Goal: Task Accomplishment & Management: Use online tool/utility

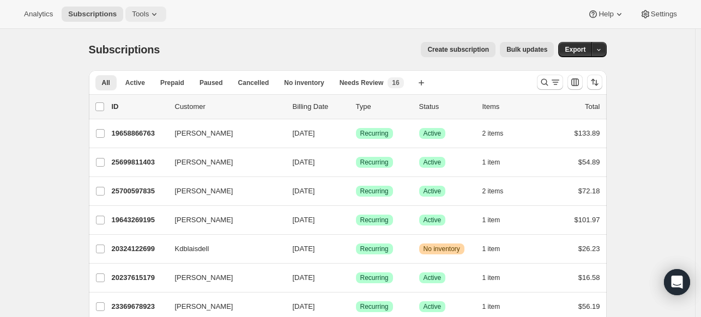
click at [152, 7] on button "Tools" at bounding box center [145, 14] width 41 height 15
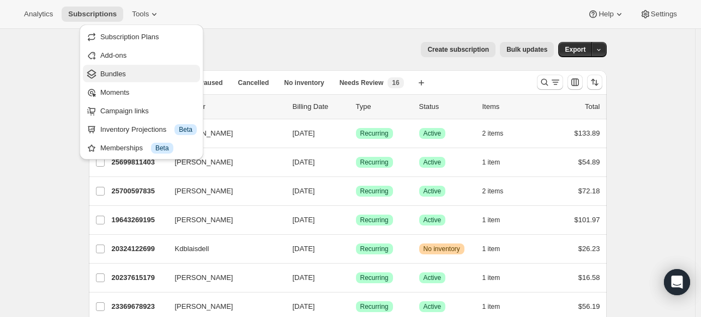
click at [119, 71] on span "Bundles" at bounding box center [113, 74] width 26 height 8
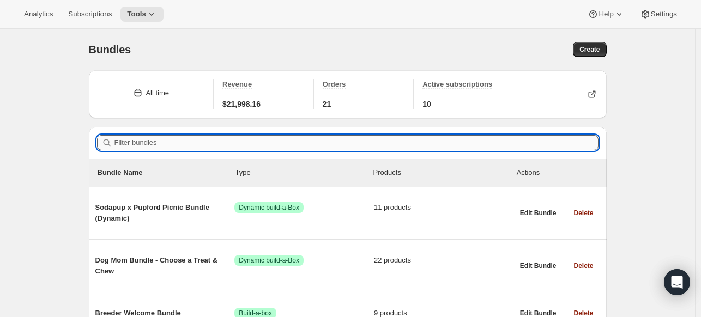
click at [235, 136] on input "Filter bundles" at bounding box center [356, 142] width 484 height 15
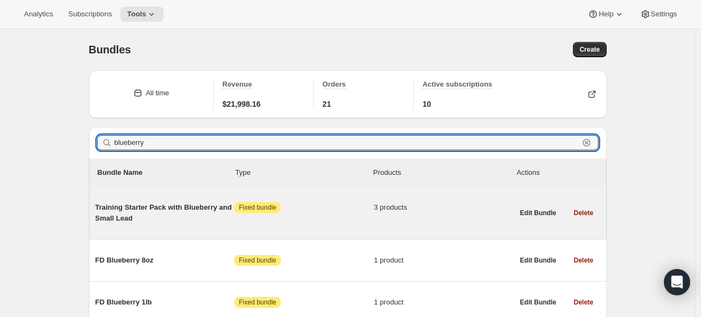
scroll to position [47, 0]
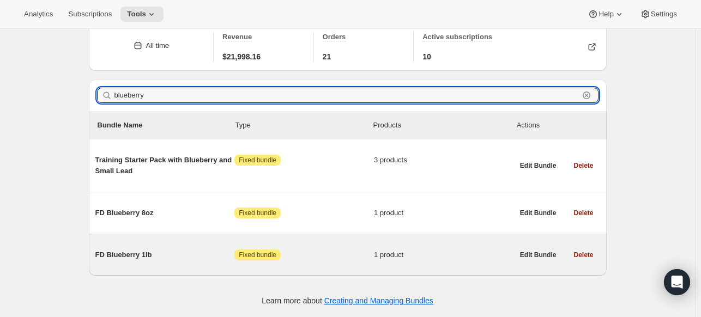
type input "blueberry"
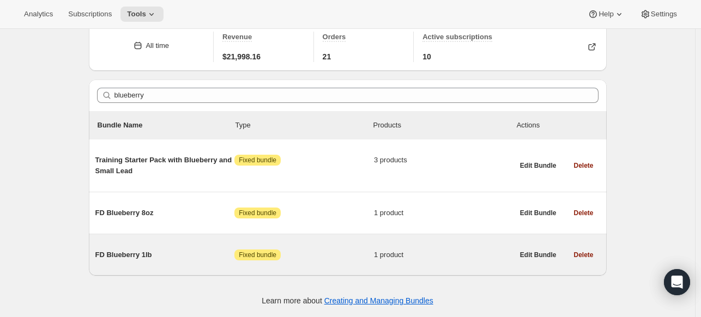
click at [157, 252] on span "FD Blueberry 1lb" at bounding box center [165, 255] width 140 height 11
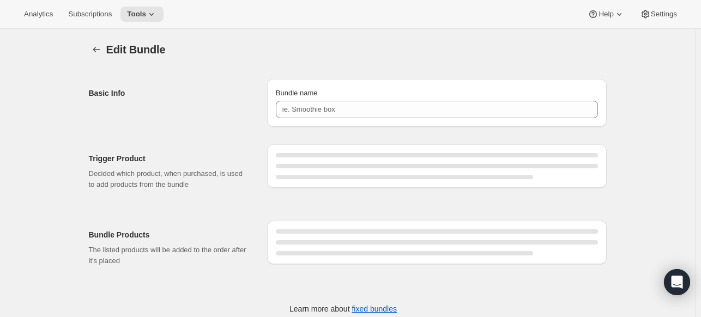
type input "FD Blueberry 1lb"
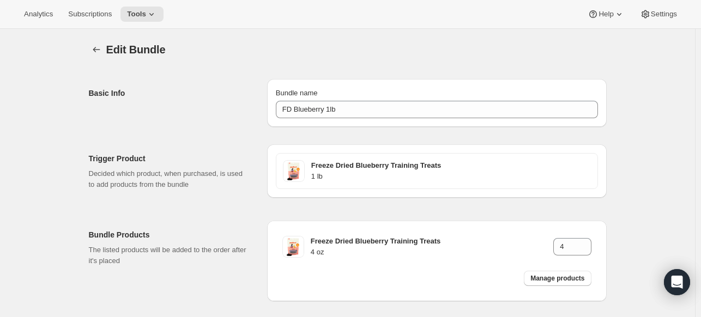
scroll to position [50, 0]
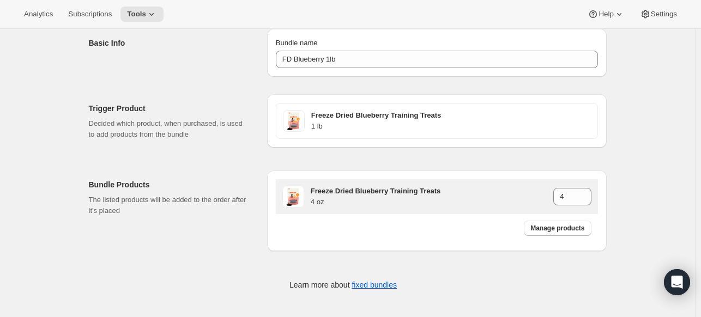
click at [369, 189] on h3 "Freeze Dried Blueberry Training Treats" at bounding box center [432, 191] width 243 height 11
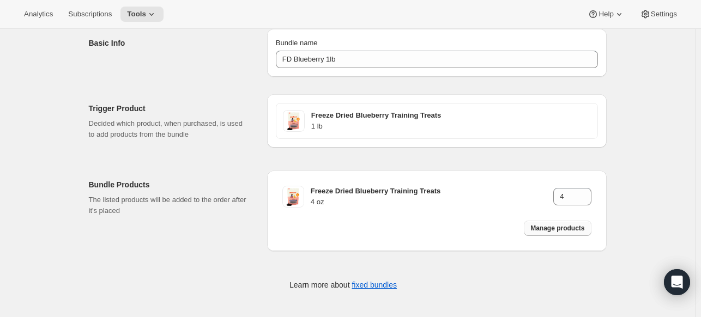
click at [555, 228] on span "Manage products" at bounding box center [557, 228] width 54 height 9
click at [547, 222] on button "Manage products" at bounding box center [557, 228] width 67 height 15
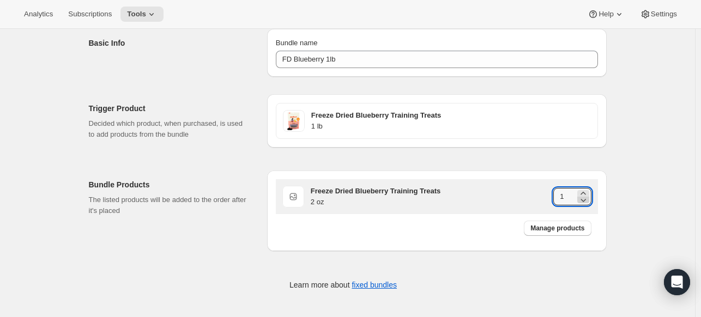
click at [585, 195] on icon at bounding box center [583, 200] width 11 height 11
click at [585, 190] on icon at bounding box center [583, 193] width 11 height 11
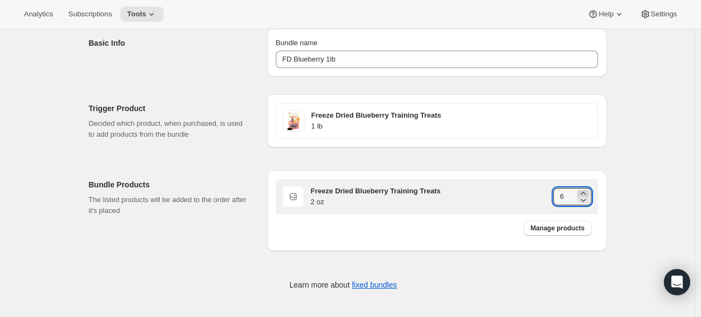
click at [585, 190] on icon at bounding box center [583, 193] width 11 height 11
type input "8"
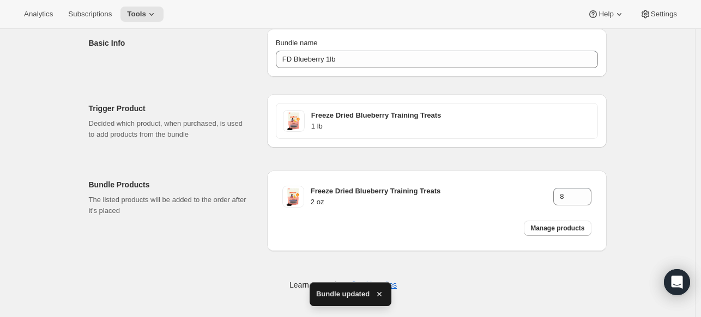
scroll to position [0, 0]
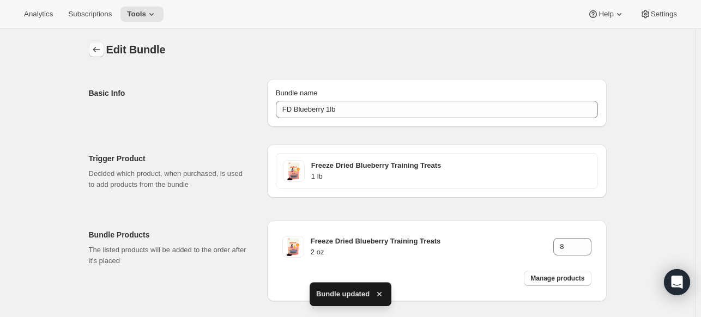
click at [93, 50] on button "Bundles" at bounding box center [96, 49] width 15 height 15
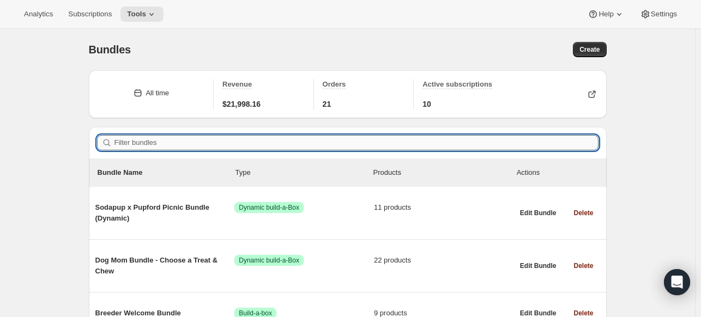
click at [228, 139] on input "Filter bundles" at bounding box center [356, 142] width 484 height 15
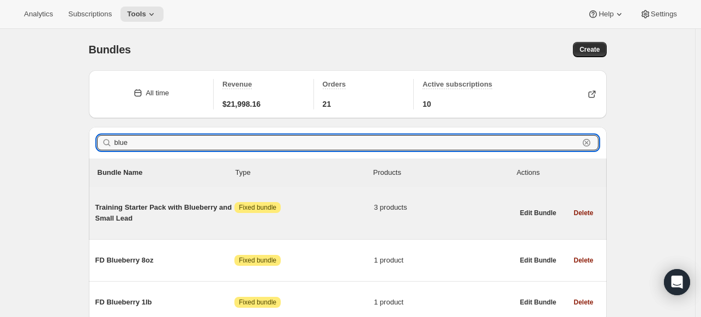
scroll to position [47, 0]
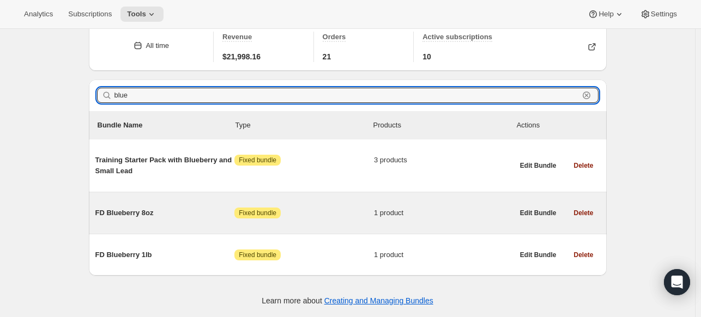
type input "blue"
click at [181, 206] on div "FD Blueberry 8oz Attention Fixed bundle 1 product" at bounding box center [304, 213] width 418 height 28
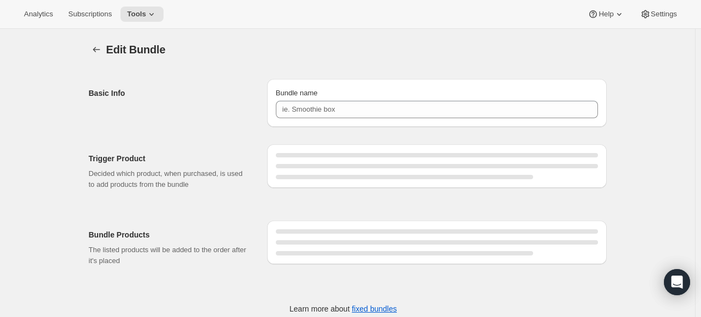
type input "FD Blueberry 8oz"
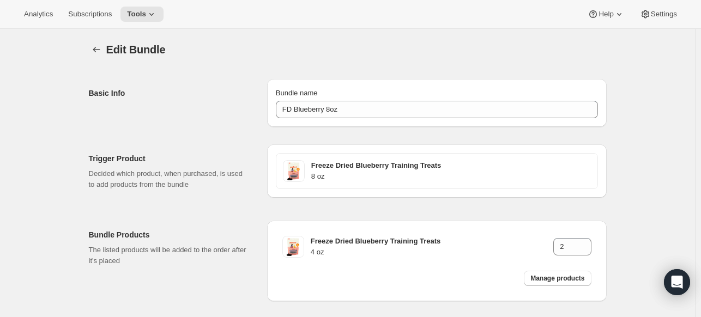
scroll to position [50, 0]
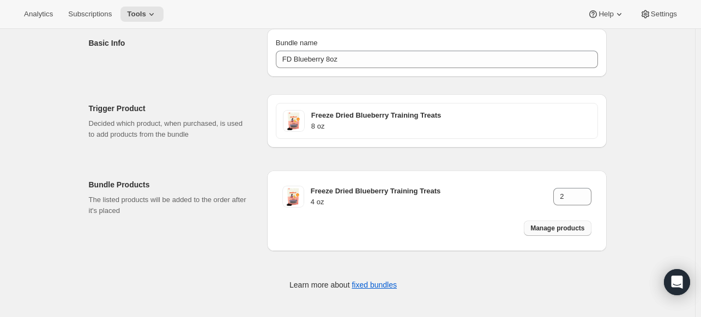
click at [560, 234] on button "Manage products" at bounding box center [557, 228] width 67 height 15
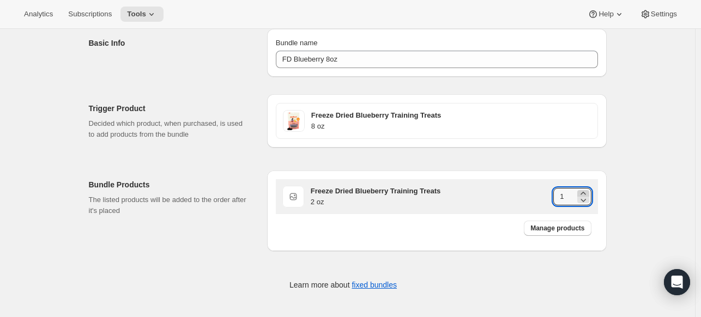
click at [585, 193] on icon at bounding box center [583, 193] width 11 height 11
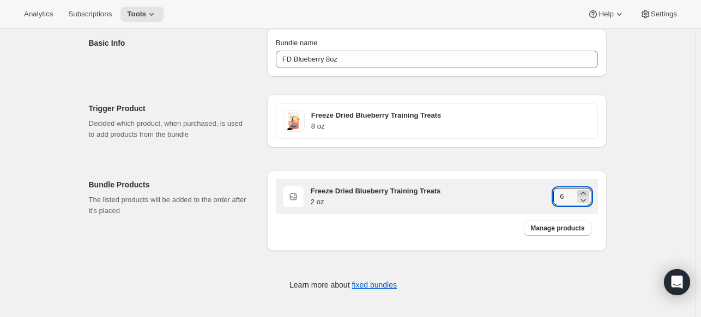
click at [585, 193] on icon at bounding box center [583, 193] width 11 height 11
type input "8"
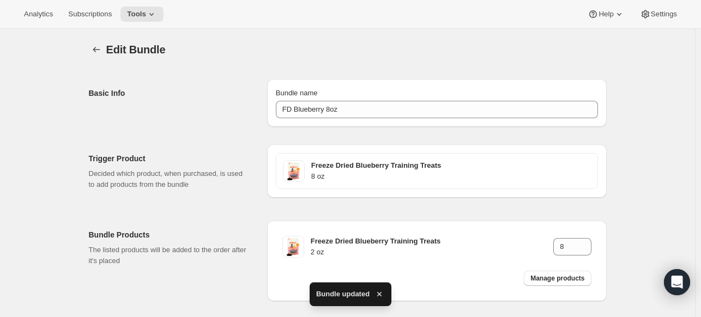
scroll to position [0, 0]
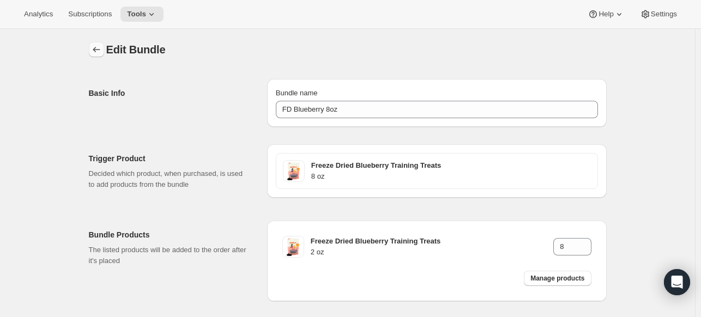
click at [102, 50] on icon "Bundles" at bounding box center [96, 49] width 11 height 11
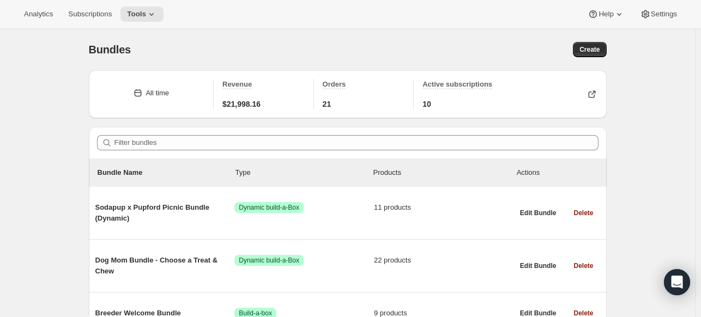
scroll to position [7, 0]
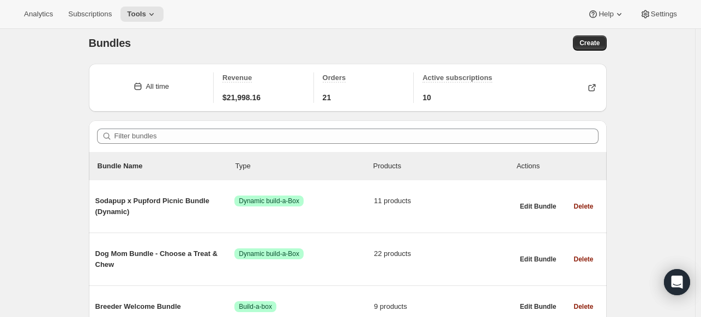
click at [390, 156] on div "Bundle Name Type Products Actions" at bounding box center [348, 166] width 518 height 28
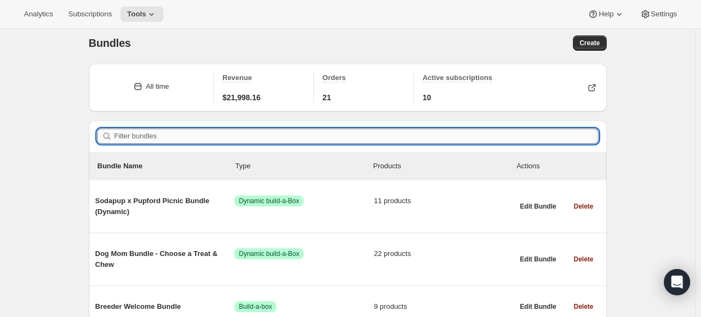
click at [373, 140] on input "Filter bundles" at bounding box center [356, 136] width 484 height 15
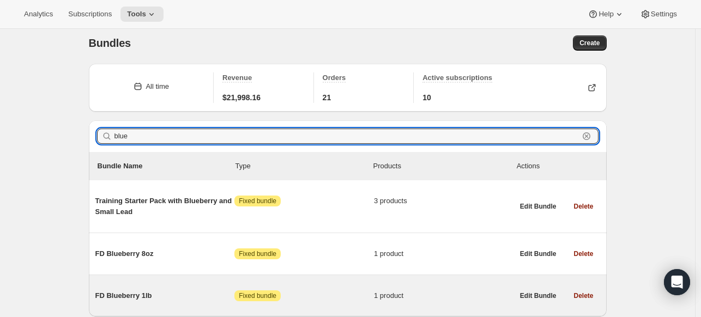
type input "blue"
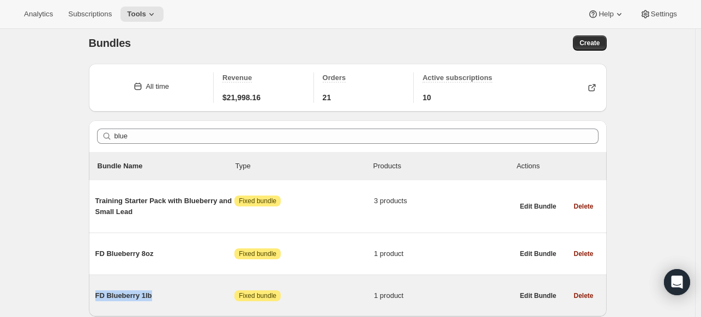
drag, startPoint x: 157, startPoint y: 299, endPoint x: 96, endPoint y: 299, distance: 61.0
click at [96, 299] on div "FD Blueberry 1lb Attention Fixed bundle 1 product Edit Bundle Delete" at bounding box center [348, 295] width 518 height 41
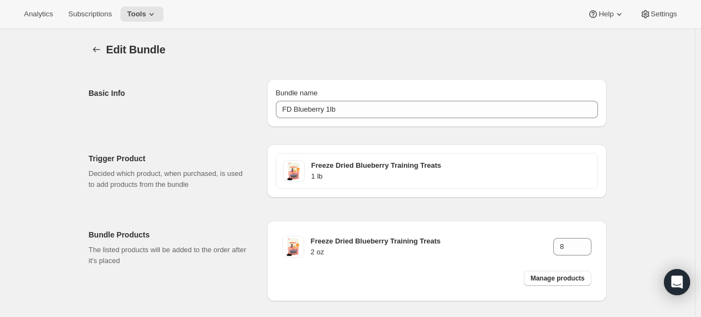
click at [359, 92] on div "Bundle name" at bounding box center [437, 93] width 322 height 11
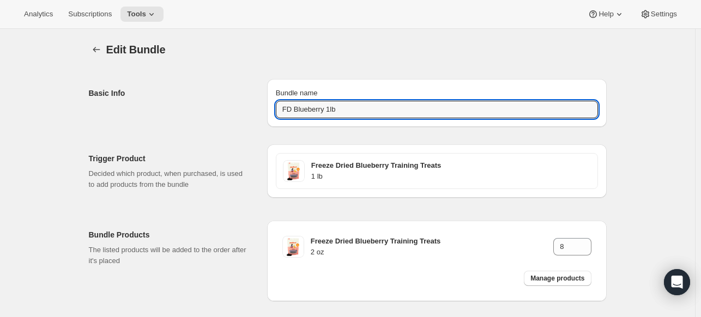
drag, startPoint x: 340, startPoint y: 113, endPoint x: 231, endPoint y: 108, distance: 109.1
click at [231, 108] on div "Basic Info Bundle name FD Blueberry 1lb" at bounding box center [348, 98] width 518 height 57
click at [89, 46] on div "Edit Bundle. This page is ready Edit Bundle Basic Info Bundle name FD Blueberry…" at bounding box center [348, 198] width 544 height 339
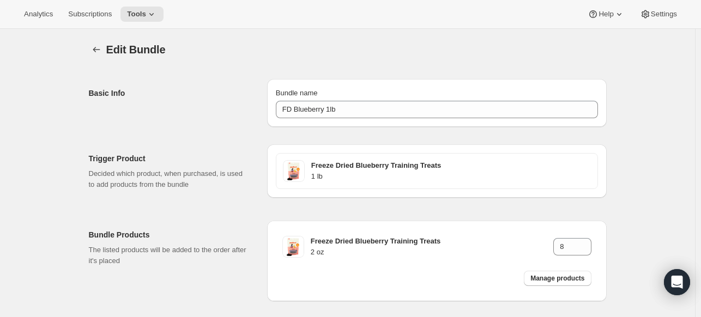
click at [90, 46] on div "Edit Bundle. This page is ready Edit Bundle Basic Info Bundle name FD Blueberry…" at bounding box center [348, 198] width 544 height 339
click at [93, 46] on icon "Bundles" at bounding box center [96, 49] width 11 height 11
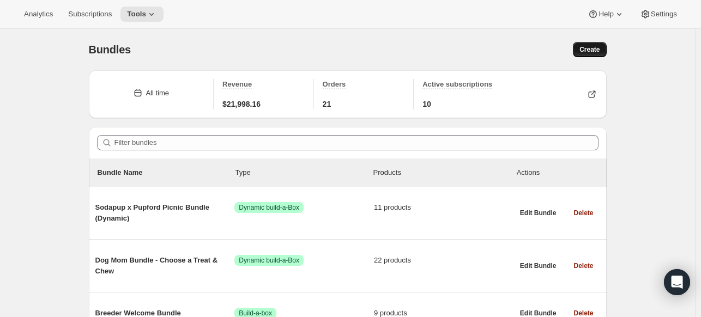
click at [586, 55] on button "Create" at bounding box center [589, 49] width 33 height 15
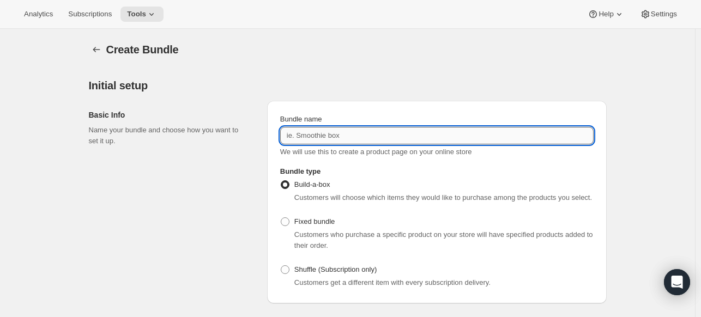
click at [341, 143] on input "Bundle name" at bounding box center [436, 135] width 313 height 17
paste input "FD Blueberry 1lb"
click at [337, 143] on input "FD Blueberry 1lb" at bounding box center [436, 135] width 313 height 17
click at [346, 136] on input "FD Blueberry 1lb" at bounding box center [436, 135] width 313 height 17
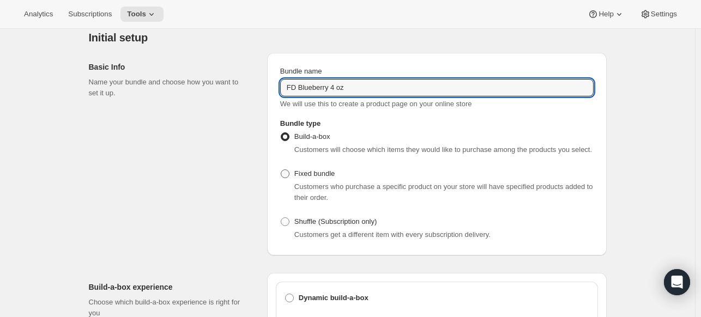
type input "FD Blueberry 4 oz"
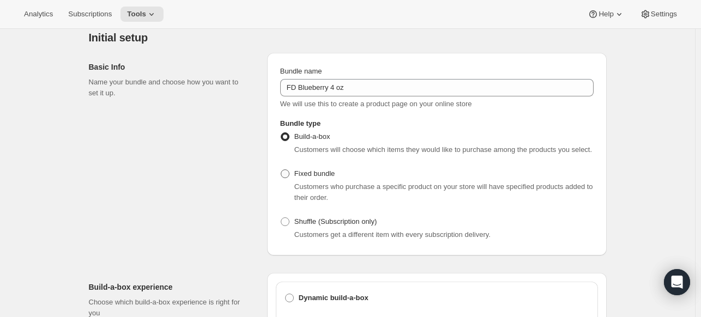
click at [286, 172] on span at bounding box center [285, 173] width 9 height 9
click at [281, 170] on input "Fixed bundle" at bounding box center [281, 169] width 1 height 1
radio input "true"
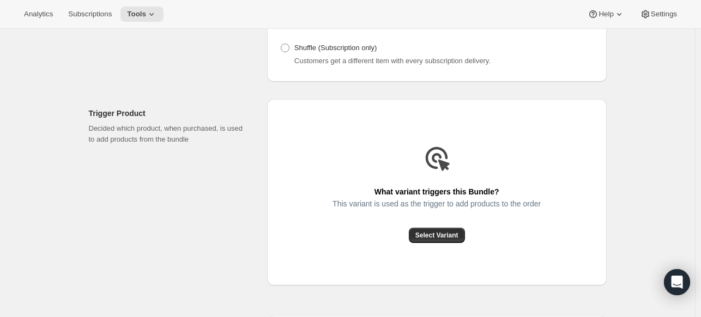
scroll to position [231, 0]
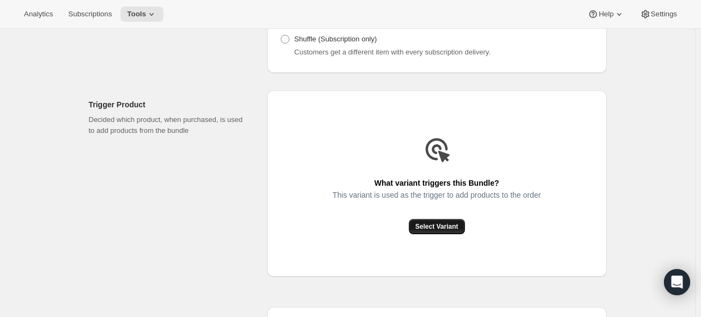
click at [437, 222] on button "Select Variant" at bounding box center [437, 226] width 56 height 15
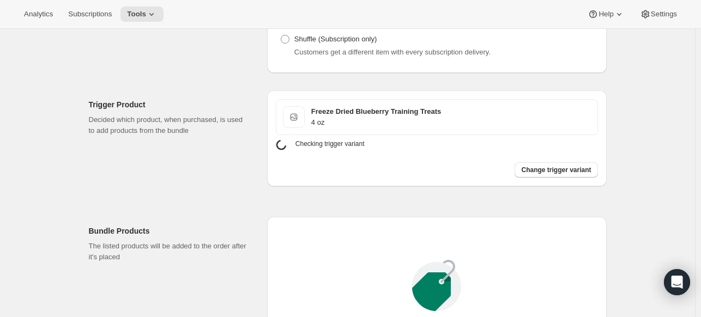
scroll to position [355, 0]
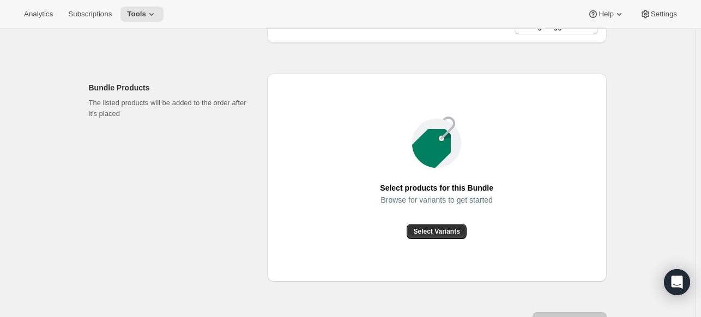
click at [447, 252] on div "Select products for this Bundle Browse for variants to get started Select Varia…" at bounding box center [437, 178] width 340 height 208
click at [439, 236] on button "Select Variants" at bounding box center [436, 231] width 59 height 15
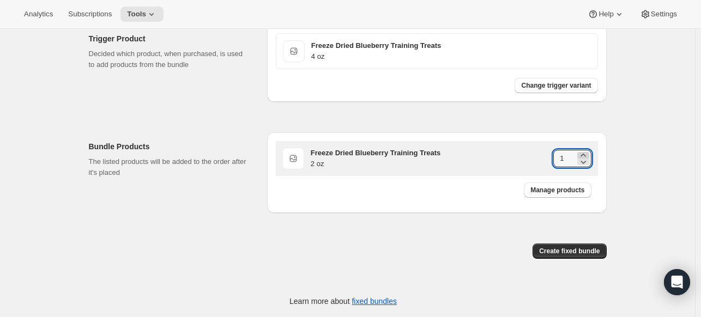
click at [586, 152] on icon at bounding box center [583, 155] width 11 height 11
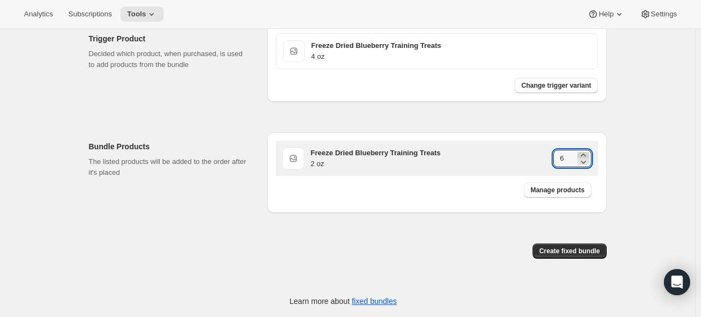
click at [586, 152] on icon at bounding box center [583, 155] width 11 height 11
type input "8"
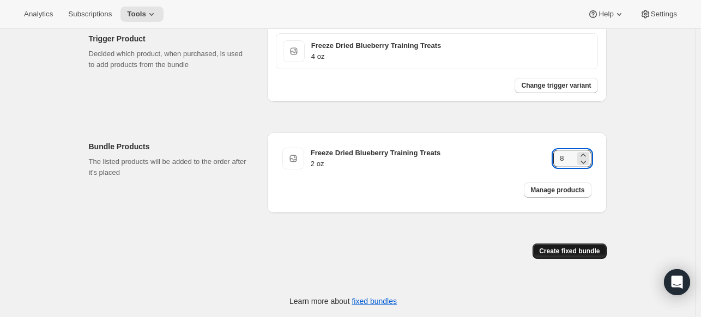
click at [560, 248] on span "Create fixed bundle" at bounding box center [569, 251] width 60 height 9
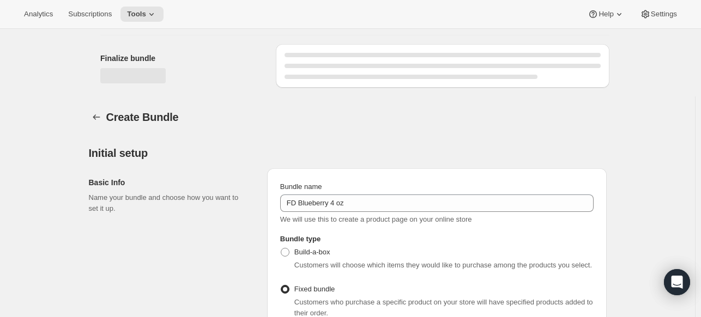
scroll to position [660, 0]
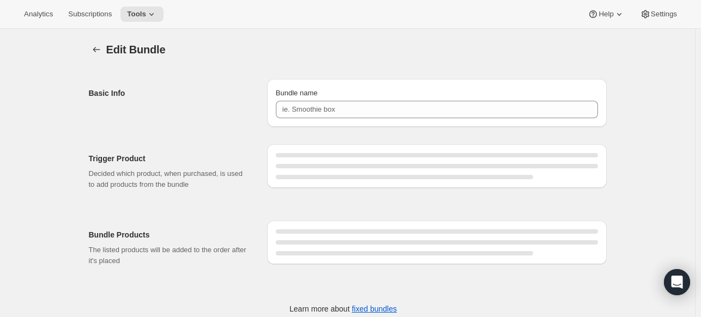
type input "FD Blueberry 4 oz"
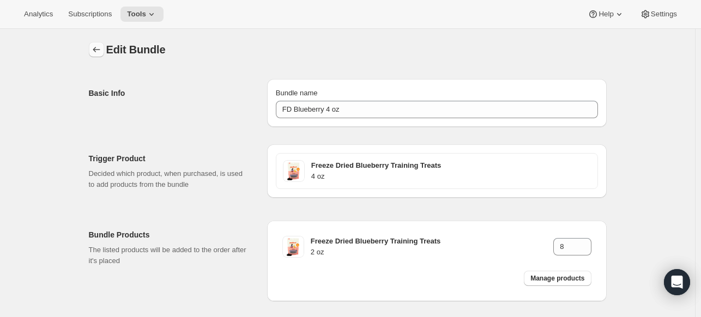
click at [97, 51] on icon "Bundles" at bounding box center [96, 49] width 7 height 5
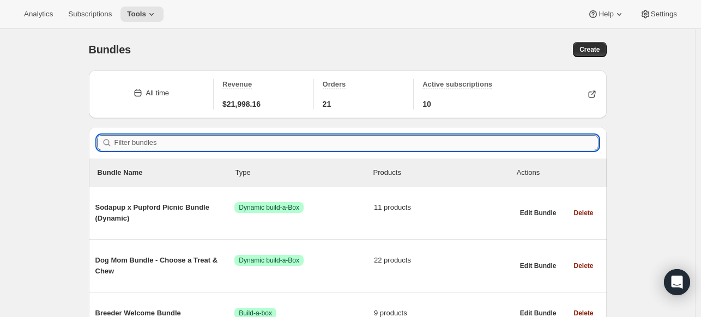
click at [238, 136] on input "Filter bundles" at bounding box center [356, 142] width 484 height 15
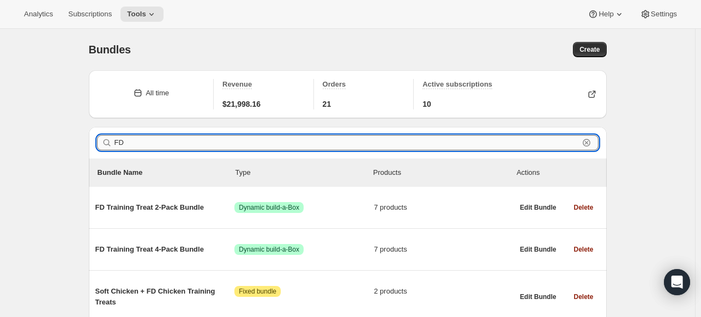
type input "F"
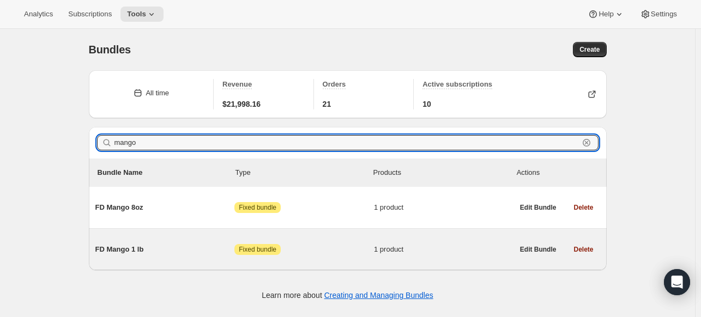
type input "mango"
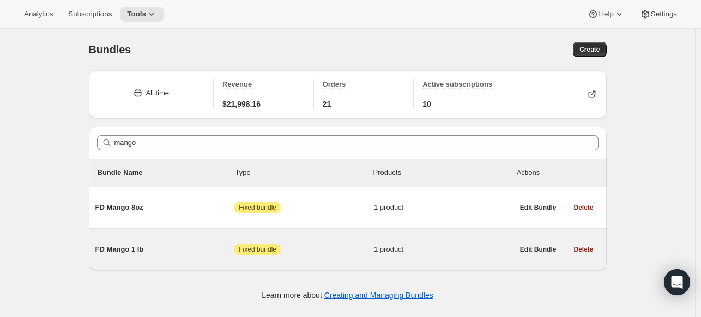
click at [171, 258] on div "FD Mango 1 lb Attention Fixed bundle 1 product" at bounding box center [304, 249] width 418 height 28
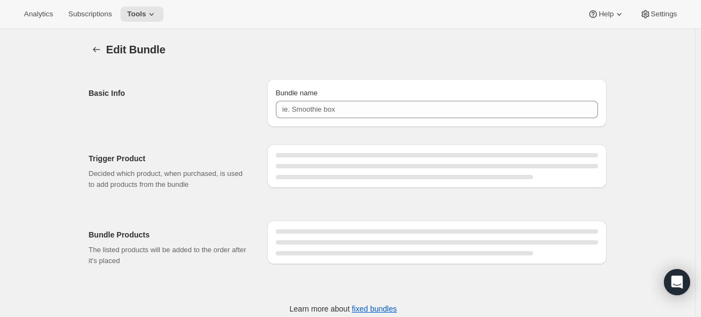
type input "FD Mango 1 lb"
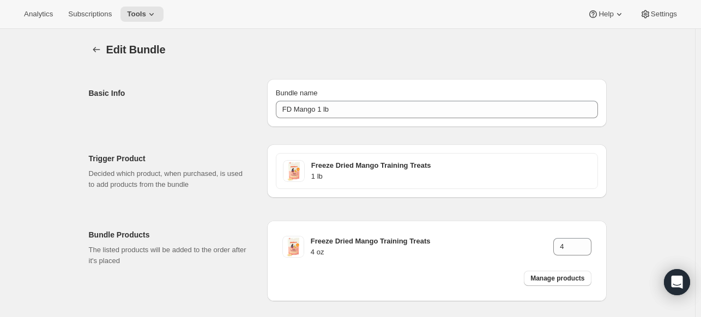
scroll to position [50, 0]
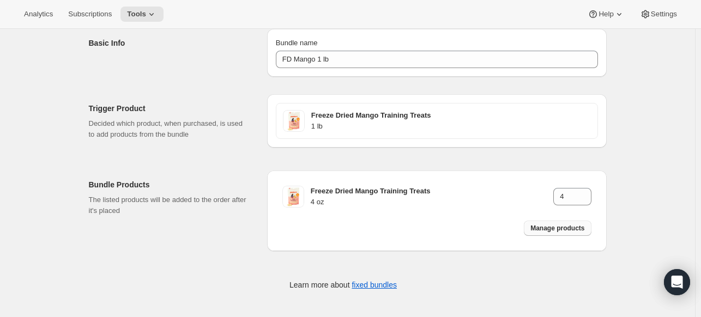
click at [541, 231] on span "Manage products" at bounding box center [557, 228] width 54 height 9
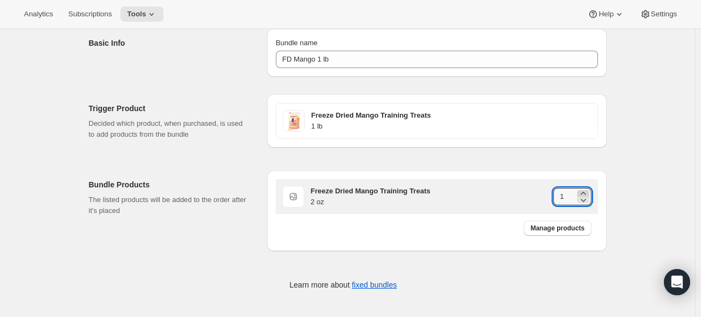
click at [588, 191] on icon at bounding box center [583, 193] width 11 height 11
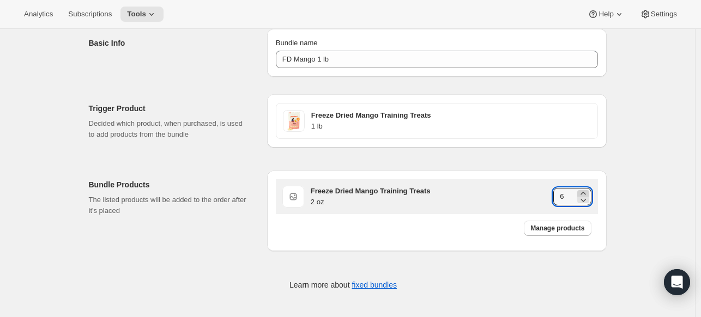
click at [588, 191] on icon at bounding box center [583, 193] width 11 height 11
type input "8"
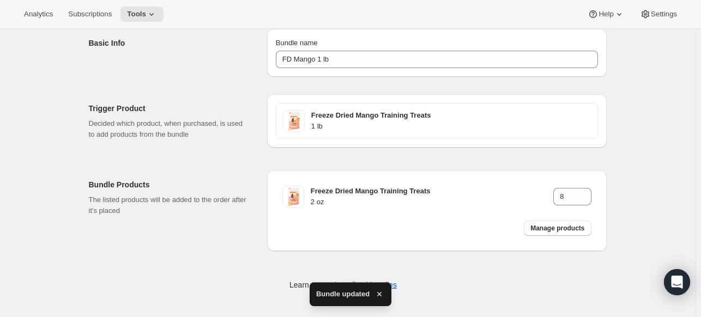
scroll to position [0, 0]
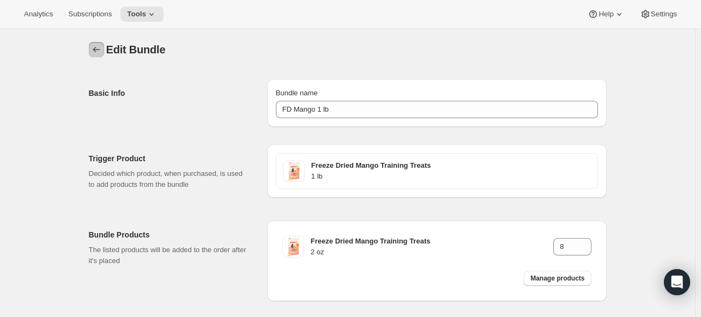
click at [93, 45] on icon "Bundles" at bounding box center [96, 49] width 11 height 11
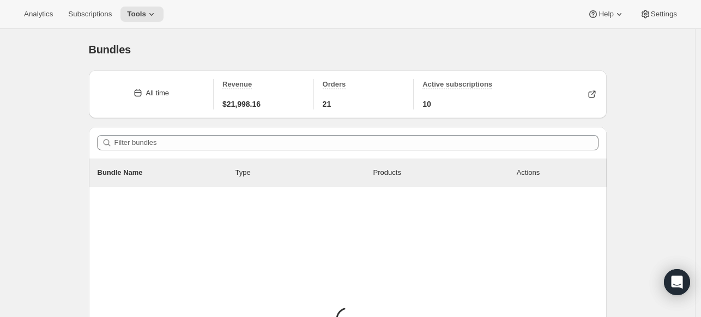
click at [231, 150] on div "Filter bundles" at bounding box center [348, 143] width 518 height 32
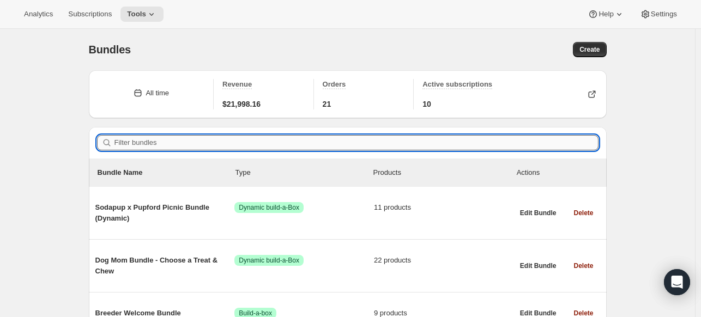
click at [229, 149] on input "Filter bundles" at bounding box center [356, 142] width 484 height 15
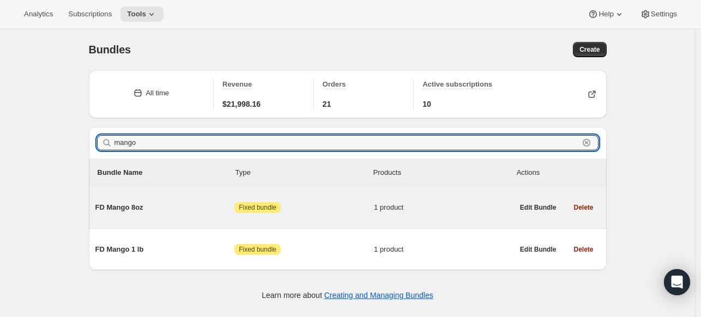
type input "mango"
click at [194, 221] on div "FD Mango 8oz Attention Fixed bundle 1 product" at bounding box center [304, 207] width 418 height 28
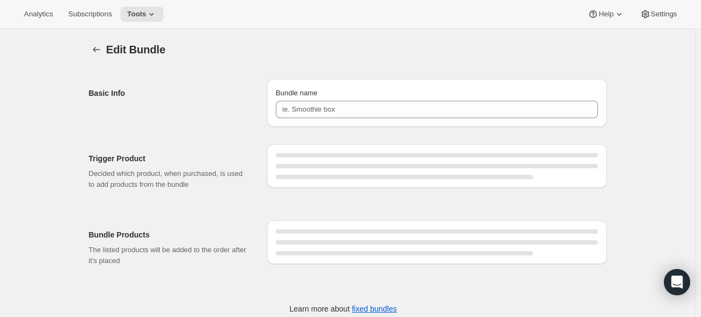
type input "FD Mango 8oz"
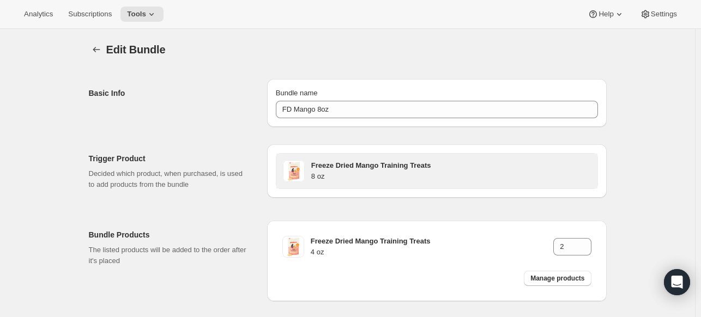
scroll to position [50, 0]
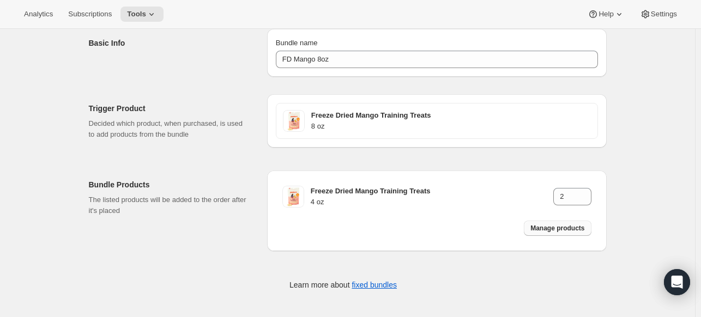
click at [551, 229] on span "Manage products" at bounding box center [557, 228] width 54 height 9
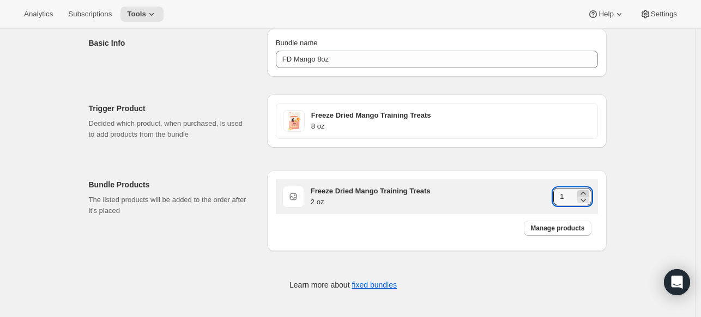
click at [585, 191] on icon at bounding box center [583, 193] width 11 height 11
type input "4"
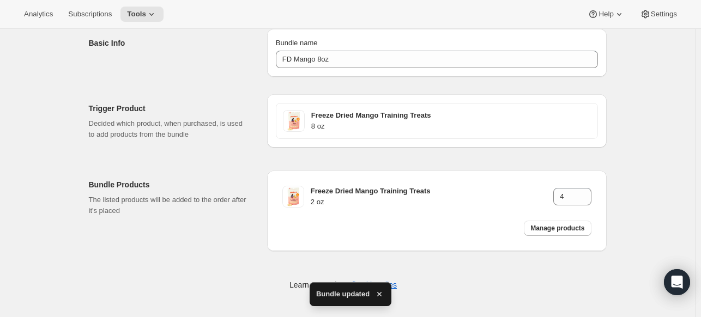
scroll to position [0, 0]
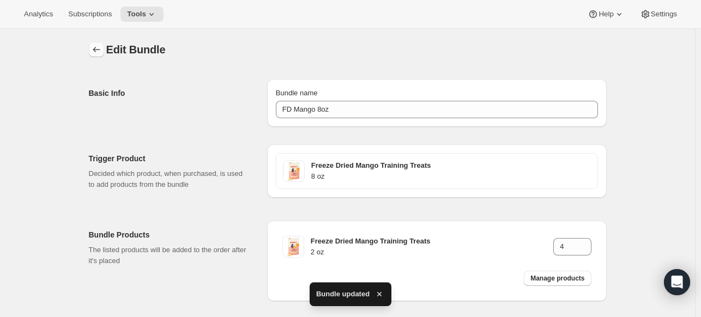
click at [99, 51] on icon "Bundles" at bounding box center [96, 49] width 11 height 11
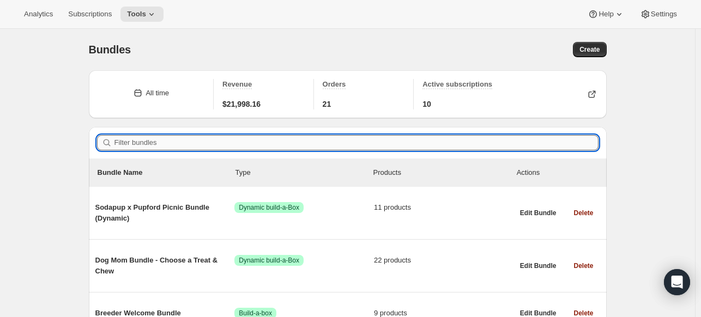
click at [292, 148] on input "Filter bundles" at bounding box center [356, 142] width 484 height 15
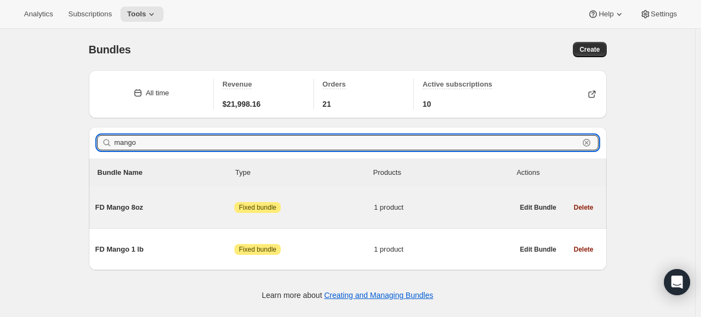
type input "mango"
click at [180, 214] on div "FD Mango 8oz Attention Fixed bundle 1 product" at bounding box center [304, 207] width 418 height 28
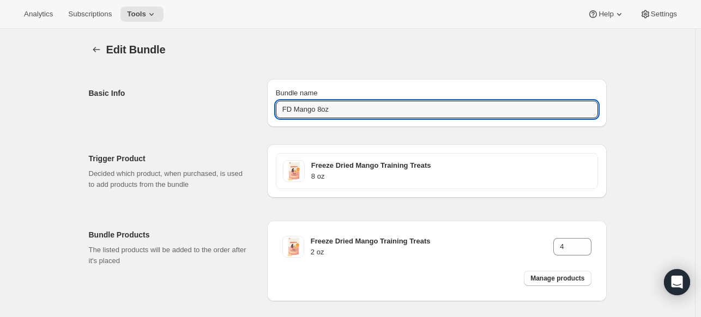
drag, startPoint x: 366, startPoint y: 113, endPoint x: 263, endPoint y: 129, distance: 104.7
click at [263, 129] on div "Basic Info Bundle name FD Mango 8oz Trigger Product Decided which product, when…" at bounding box center [343, 207] width 526 height 290
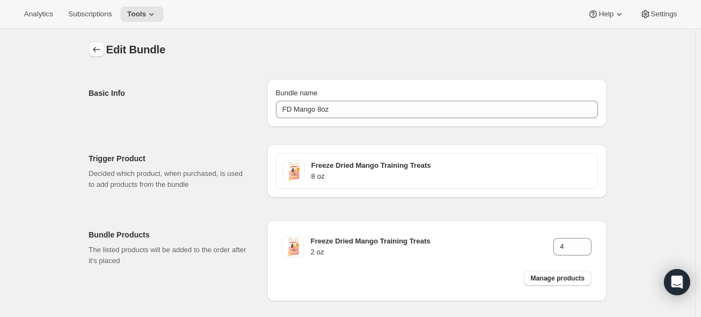
click at [100, 45] on icon "Bundles" at bounding box center [96, 49] width 11 height 11
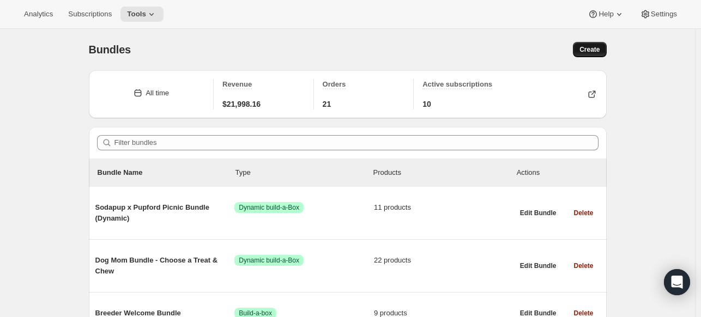
click at [585, 47] on span "Create" at bounding box center [589, 49] width 20 height 9
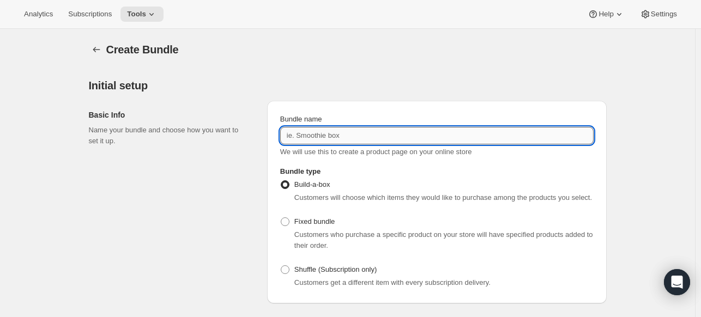
click at [335, 141] on input "Bundle name" at bounding box center [436, 135] width 313 height 17
paste input "FD Mango 8oz"
type input "FD Mango 4 oz"
click at [289, 228] on label "Fixed bundle" at bounding box center [307, 221] width 54 height 15
click at [281, 218] on input "Fixed bundle" at bounding box center [281, 217] width 1 height 1
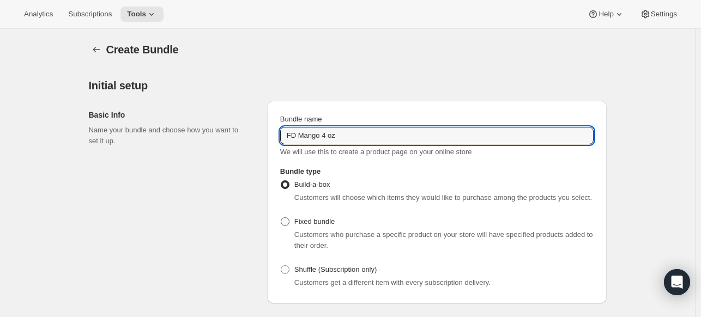
radio input "true"
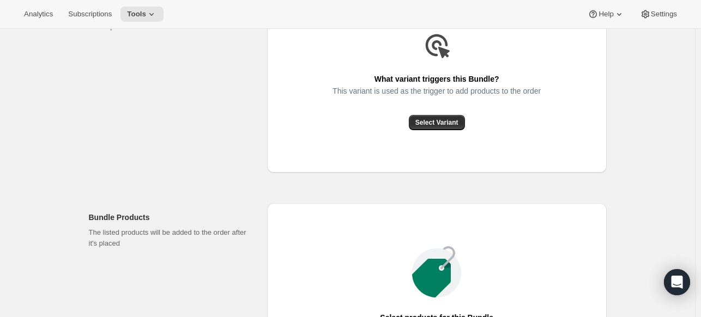
scroll to position [335, 0]
click at [445, 117] on button "Select Variant" at bounding box center [437, 121] width 56 height 15
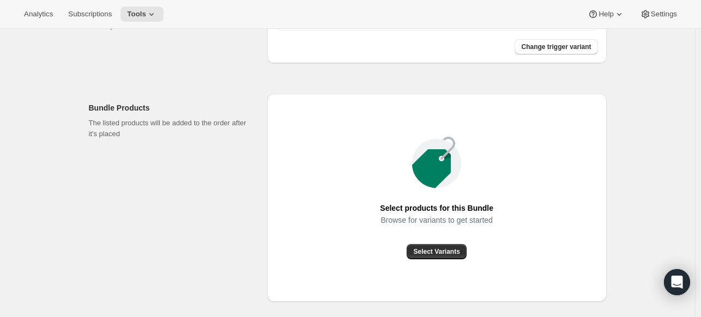
click at [427, 260] on div "Select products for this Bundle Browse for variants to get started Select Varia…" at bounding box center [437, 198] width 340 height 208
click at [425, 256] on button "Select Variants" at bounding box center [436, 251] width 59 height 15
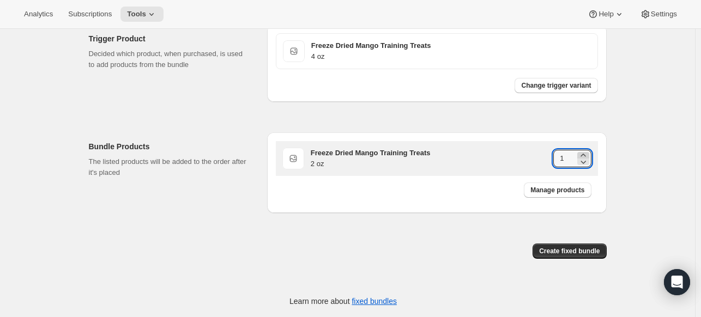
click at [585, 154] on icon at bounding box center [582, 155] width 5 height 3
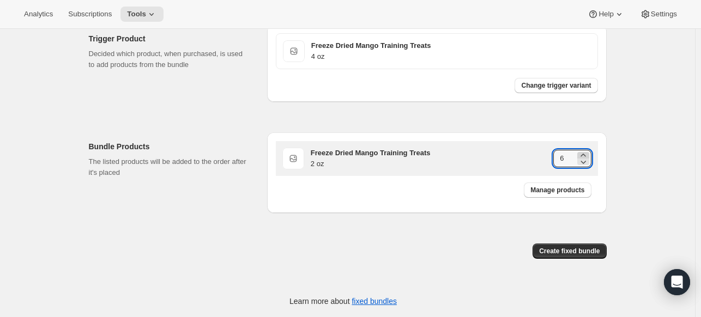
click at [585, 154] on icon at bounding box center [582, 155] width 5 height 3
type input "8"
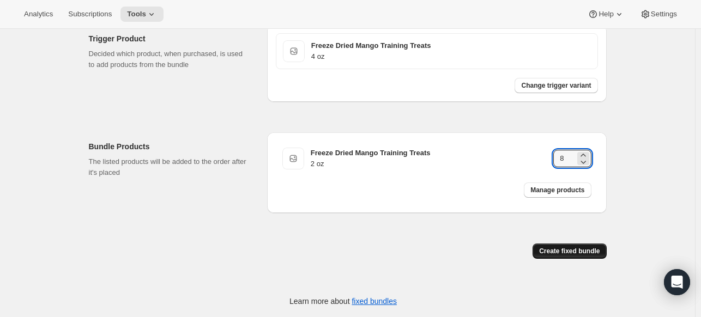
click at [556, 247] on span "Create fixed bundle" at bounding box center [569, 251] width 60 height 9
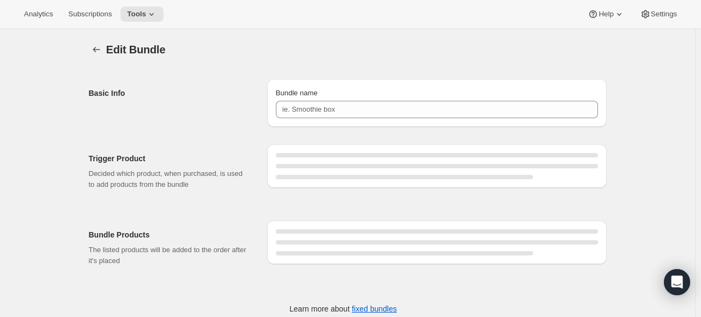
type input "FD Mango 4 oz"
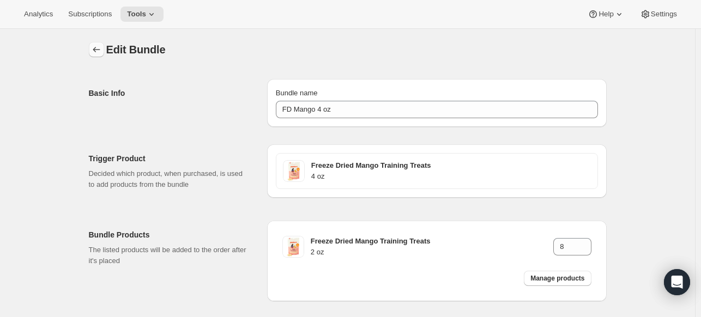
click at [100, 46] on icon "Bundles" at bounding box center [96, 49] width 11 height 11
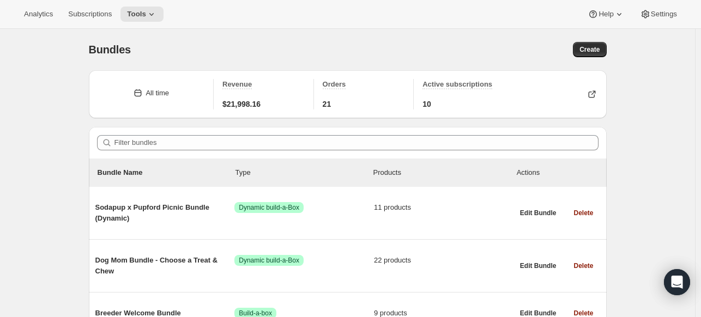
click at [239, 153] on div "Filter bundles" at bounding box center [348, 143] width 518 height 32
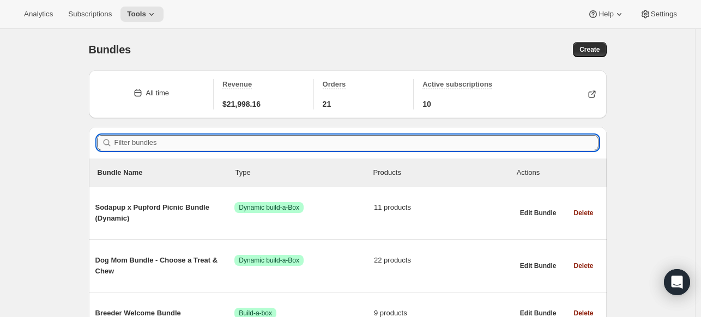
click at [209, 139] on input "Filter bundles" at bounding box center [356, 142] width 484 height 15
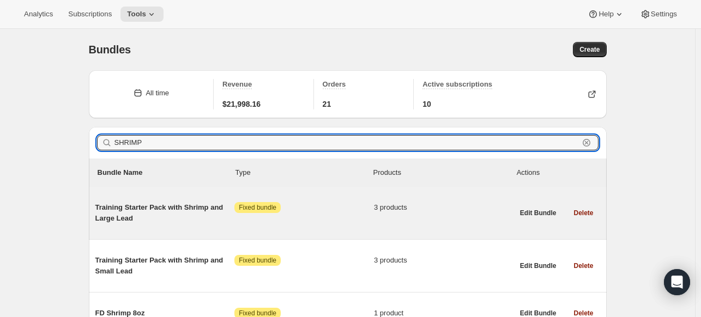
scroll to position [100, 0]
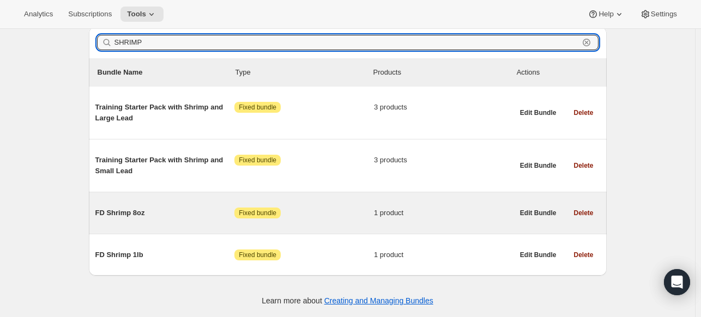
type input "SHRIMP"
click at [175, 213] on span "FD Shrimp 8oz" at bounding box center [165, 213] width 140 height 11
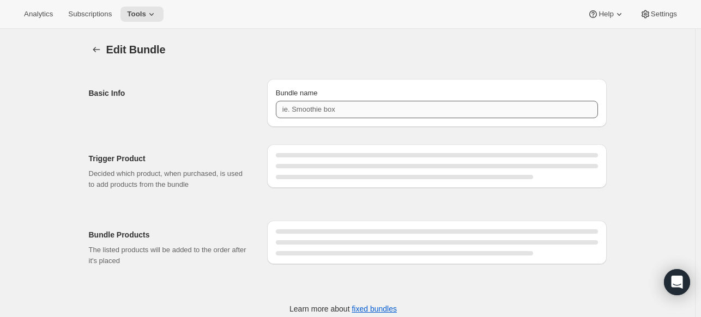
type input "FD Shrimp 8oz"
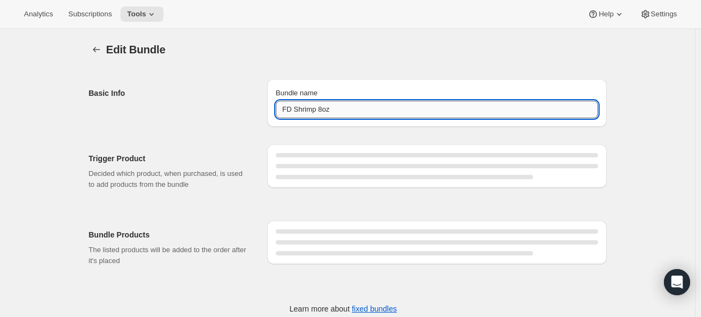
click at [353, 108] on input "FD Shrimp 8oz" at bounding box center [437, 109] width 322 height 17
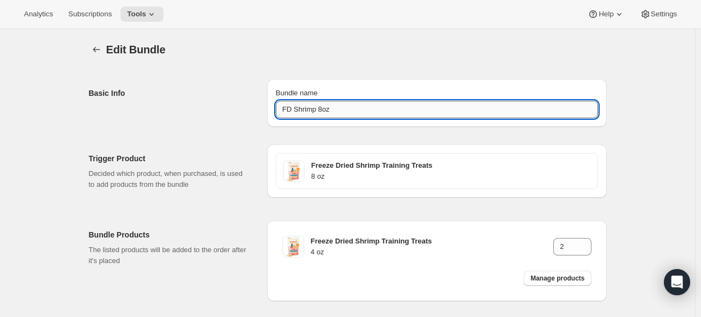
click at [353, 108] on input "FD Shrimp 8oz" at bounding box center [437, 109] width 322 height 17
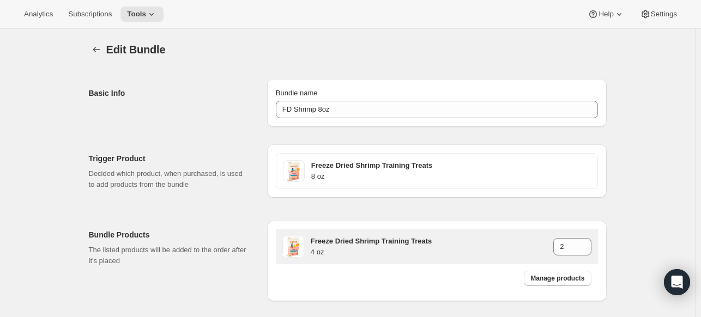
click at [452, 260] on div "Freeze Dried Shrimp Training Treats 4 oz 2" at bounding box center [437, 246] width 322 height 35
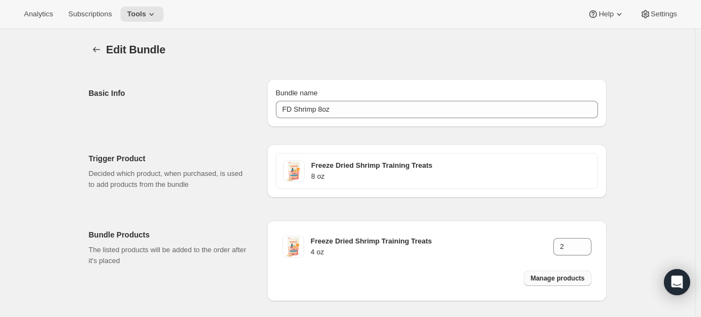
click at [549, 278] on span "Manage products" at bounding box center [557, 278] width 54 height 9
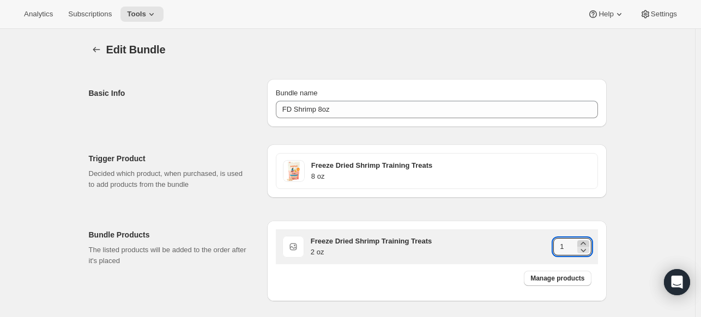
click at [586, 241] on icon at bounding box center [583, 243] width 11 height 11
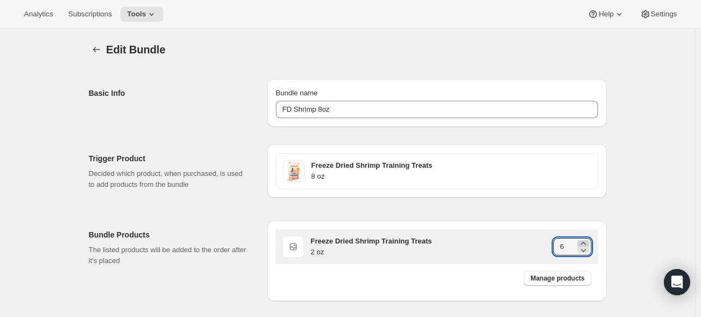
click at [586, 241] on icon at bounding box center [583, 243] width 11 height 11
type input "8"
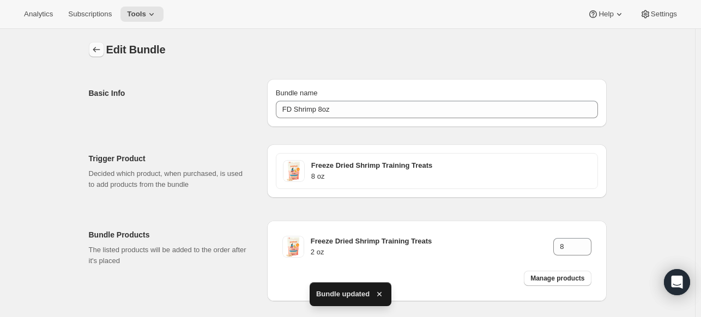
click at [94, 49] on icon "Bundles" at bounding box center [96, 49] width 11 height 11
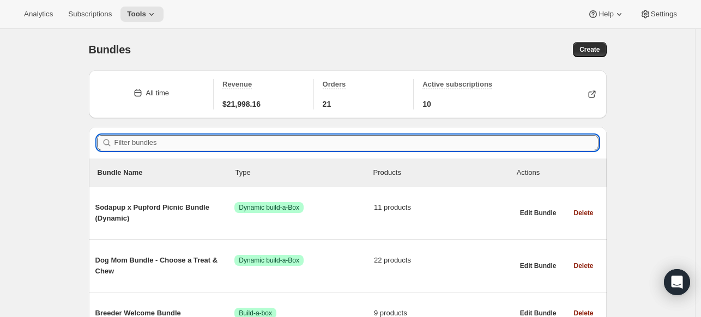
click at [177, 146] on input "Filter bundles" at bounding box center [356, 142] width 484 height 15
paste input "FD Shrimp 8oz"
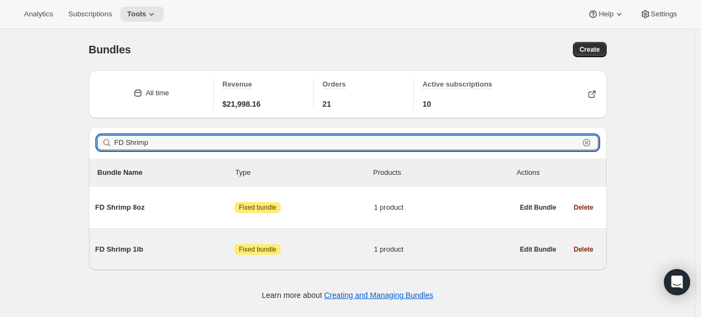
type input "FD Shrimp"
click at [166, 250] on span "FD Shrimp 1lb" at bounding box center [165, 249] width 140 height 11
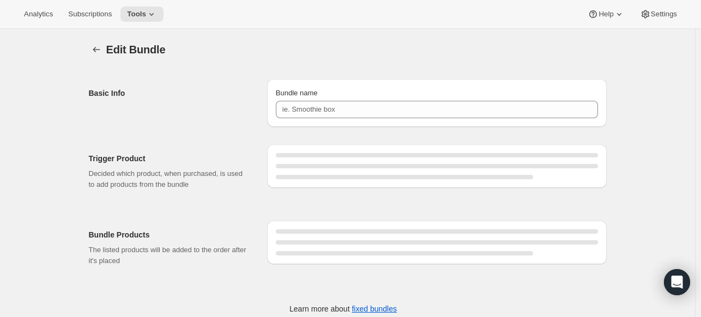
type input "FD Shrimp 1lb"
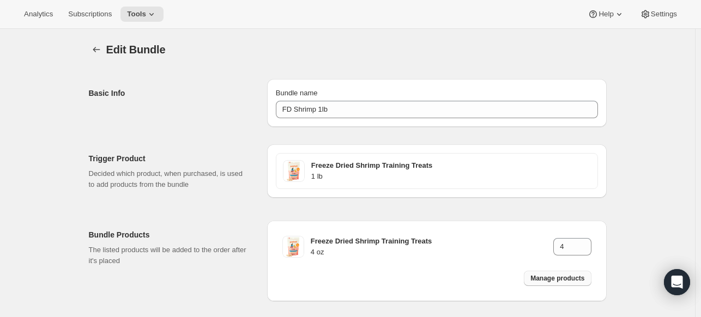
click at [538, 271] on button "Manage products" at bounding box center [557, 278] width 67 height 15
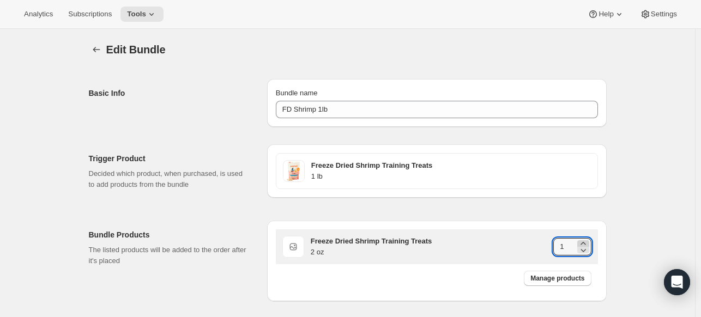
click at [589, 242] on icon at bounding box center [583, 243] width 11 height 11
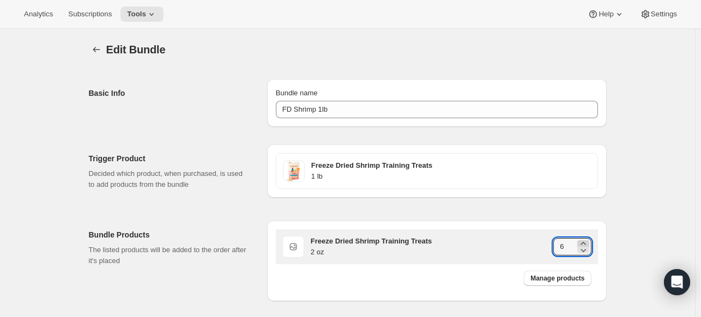
click at [589, 242] on icon at bounding box center [583, 243] width 11 height 11
click at [586, 251] on icon at bounding box center [582, 250] width 5 height 3
type input "8"
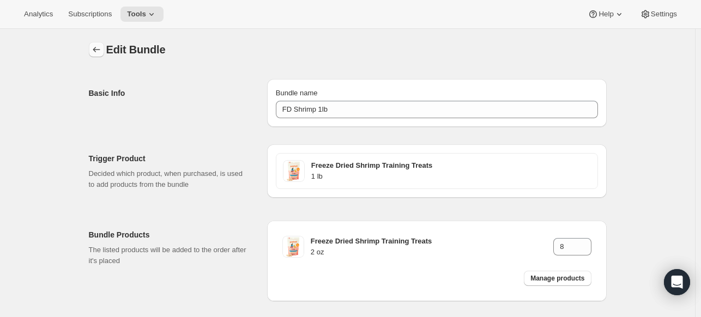
click at [100, 50] on icon "Bundles" at bounding box center [96, 49] width 11 height 11
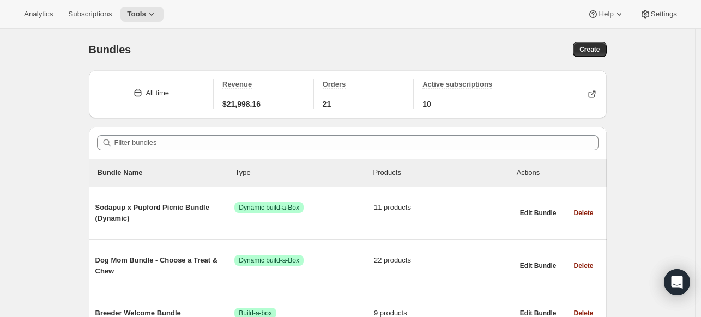
click at [593, 41] on div "Bundles. This page is ready Bundles Create" at bounding box center [348, 49] width 518 height 41
click at [578, 52] on button "Create" at bounding box center [589, 49] width 33 height 15
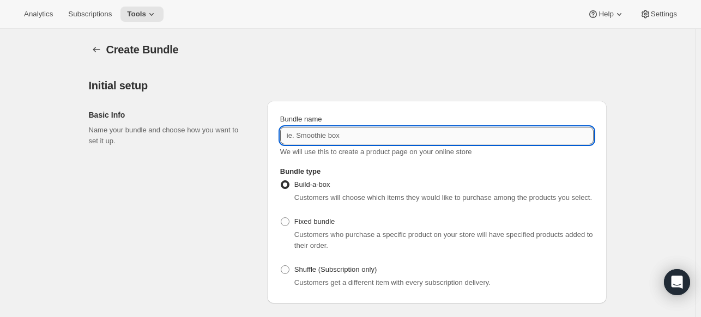
click at [334, 135] on input "Bundle name" at bounding box center [436, 135] width 313 height 17
paste input "FD Shrimp 8oz"
type input "FD Shrimp 4 oz"
click at [286, 222] on span at bounding box center [285, 221] width 9 height 9
click at [281, 218] on input "Fixed bundle" at bounding box center [281, 217] width 1 height 1
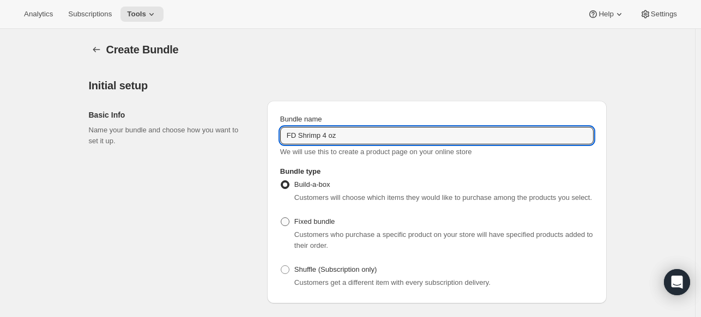
radio input "true"
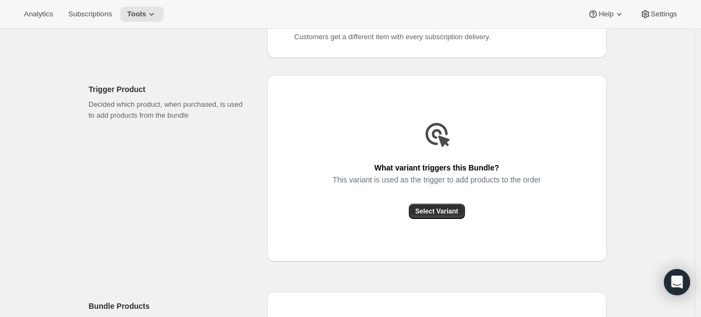
scroll to position [246, 0]
click at [429, 208] on span "Select Variant" at bounding box center [436, 211] width 43 height 9
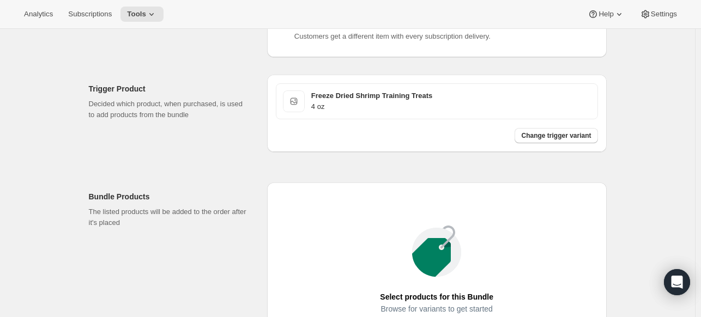
scroll to position [424, 0]
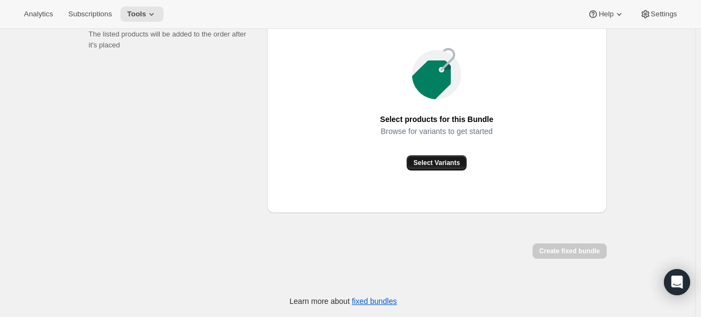
click at [458, 155] on button "Select Variants" at bounding box center [436, 162] width 59 height 15
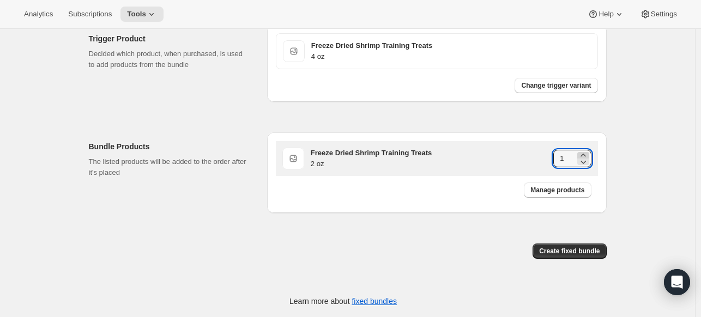
click at [586, 155] on icon at bounding box center [583, 155] width 11 height 11
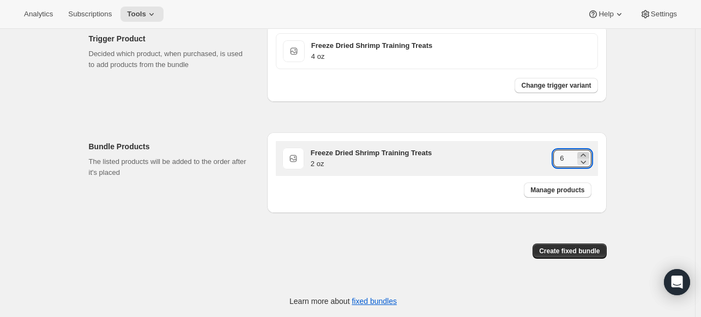
click at [586, 155] on icon at bounding box center [583, 155] width 11 height 11
type input "8"
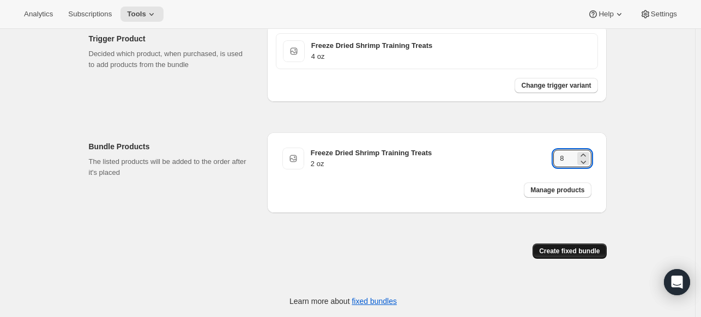
click at [573, 247] on span "Create fixed bundle" at bounding box center [569, 251] width 60 height 9
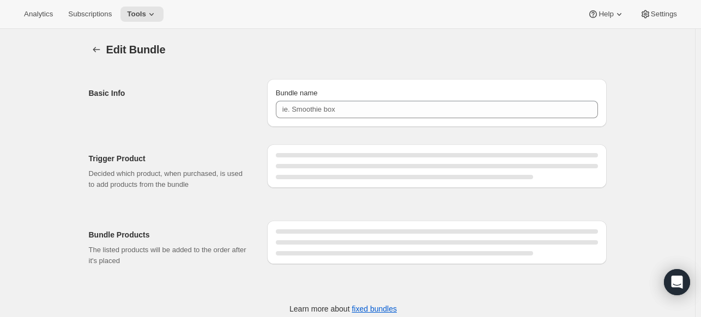
type input "FD Shrimp 4 oz"
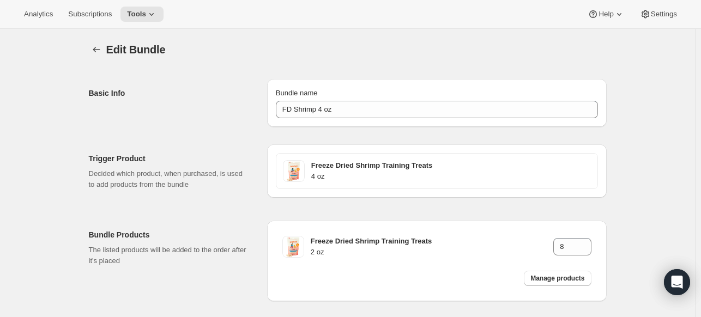
scroll to position [50, 0]
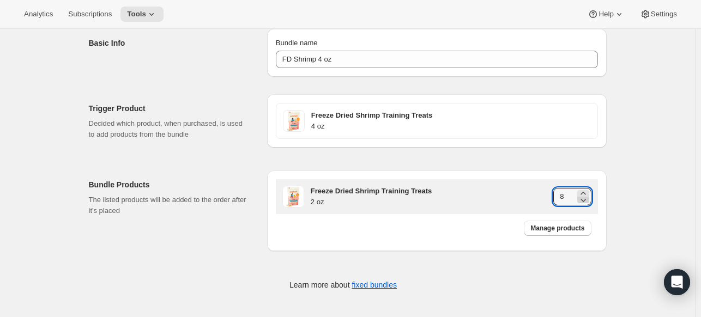
click at [586, 202] on icon at bounding box center [583, 200] width 11 height 11
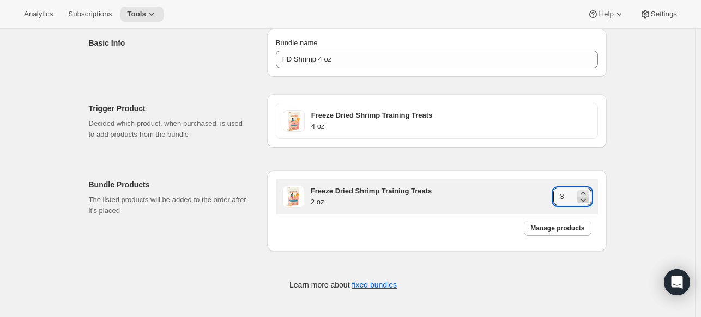
click at [586, 202] on icon at bounding box center [583, 200] width 11 height 11
type input "2"
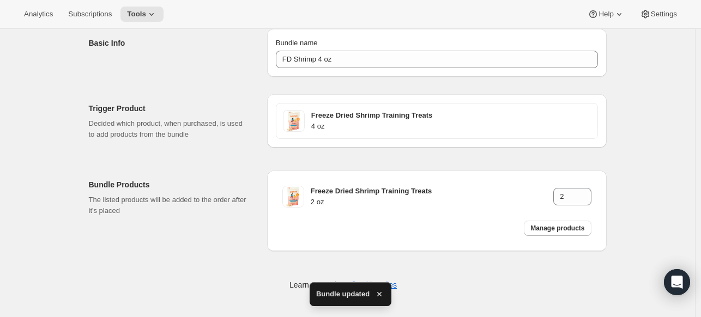
scroll to position [0, 0]
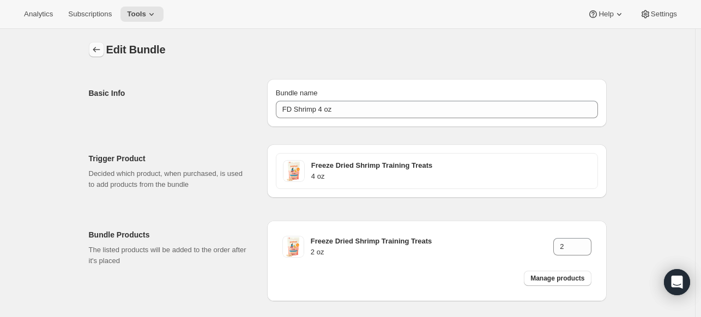
click at [100, 50] on icon "Bundles" at bounding box center [96, 49] width 11 height 11
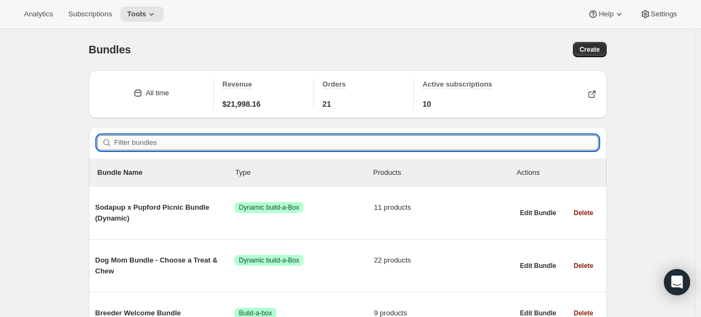
click at [212, 141] on input "Filter bundles" at bounding box center [356, 142] width 484 height 15
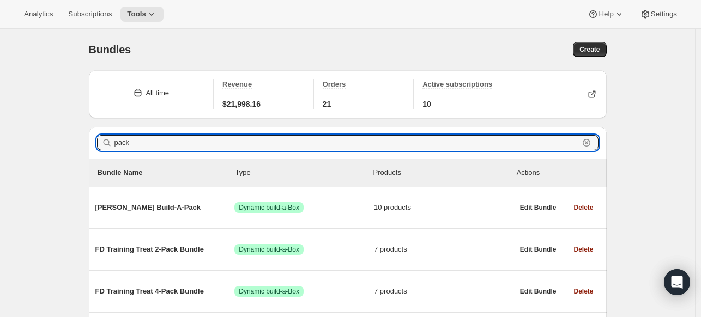
drag, startPoint x: 210, startPoint y: 136, endPoint x: 70, endPoint y: 129, distance: 140.3
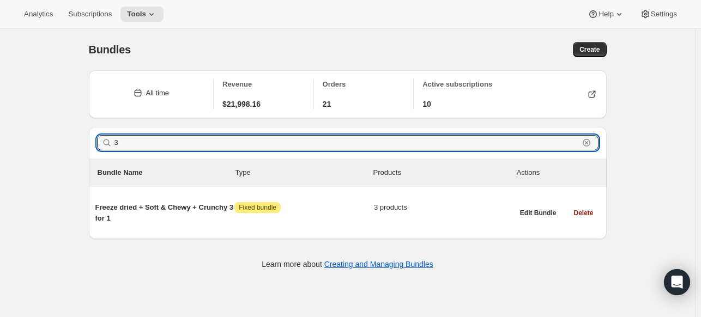
type input "3"
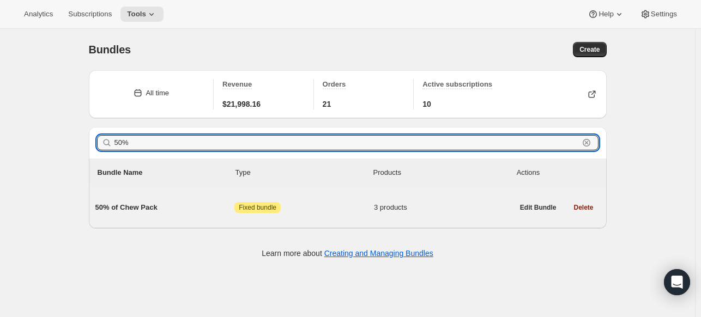
type input "50%"
click at [183, 206] on span "50% of Chew Pack" at bounding box center [165, 207] width 140 height 11
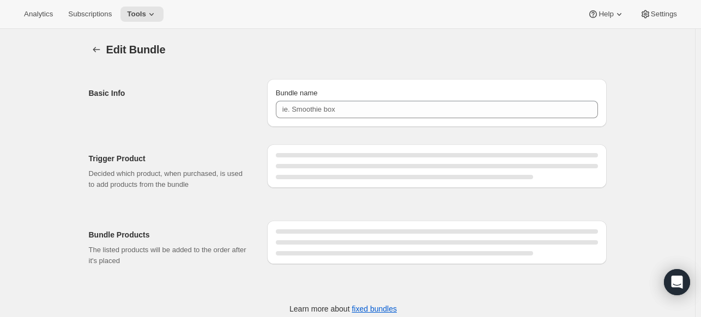
type input "50% of Chew Pack"
